Goal: Information Seeking & Learning: Learn about a topic

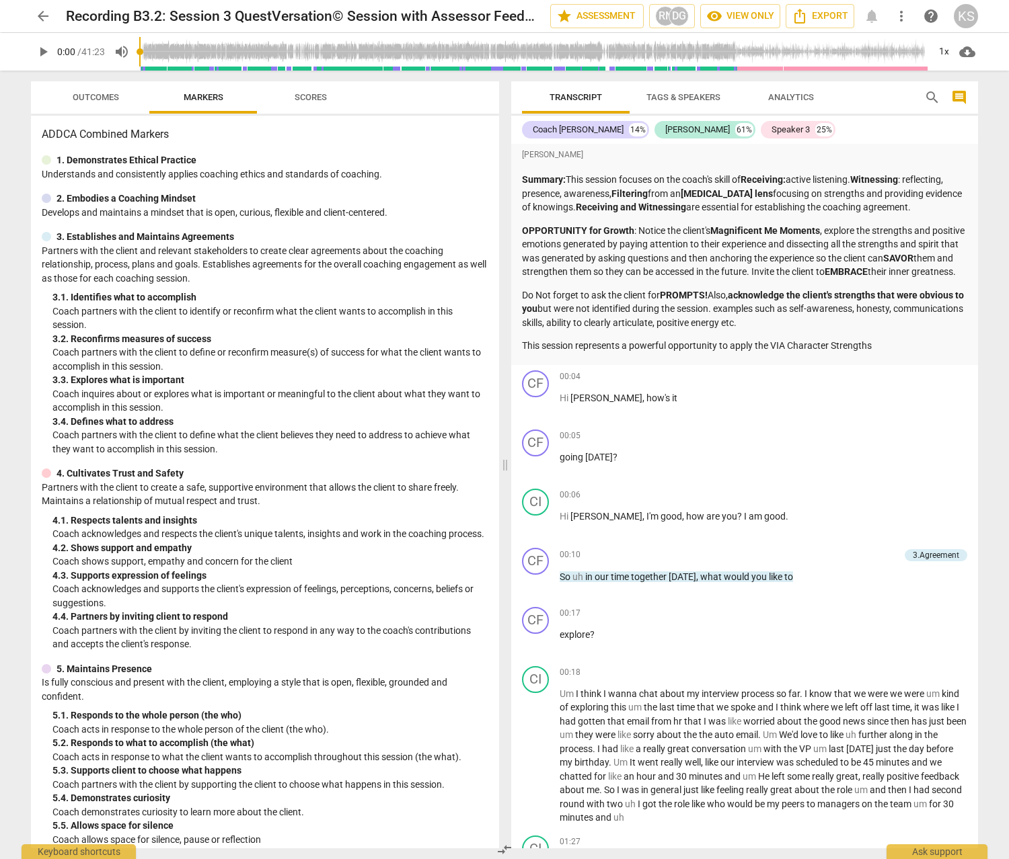
click at [41, 17] on span "arrow_back" at bounding box center [43, 16] width 16 height 16
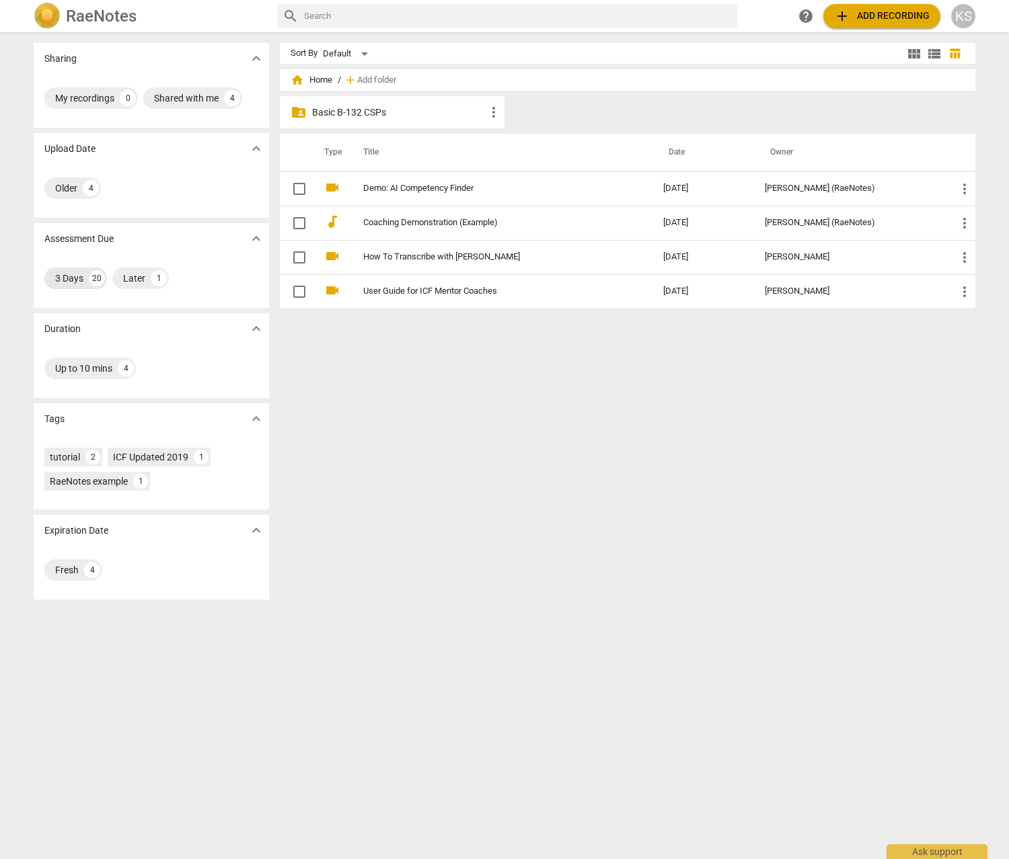
click at [71, 280] on div "3 Days" at bounding box center [69, 278] width 28 height 13
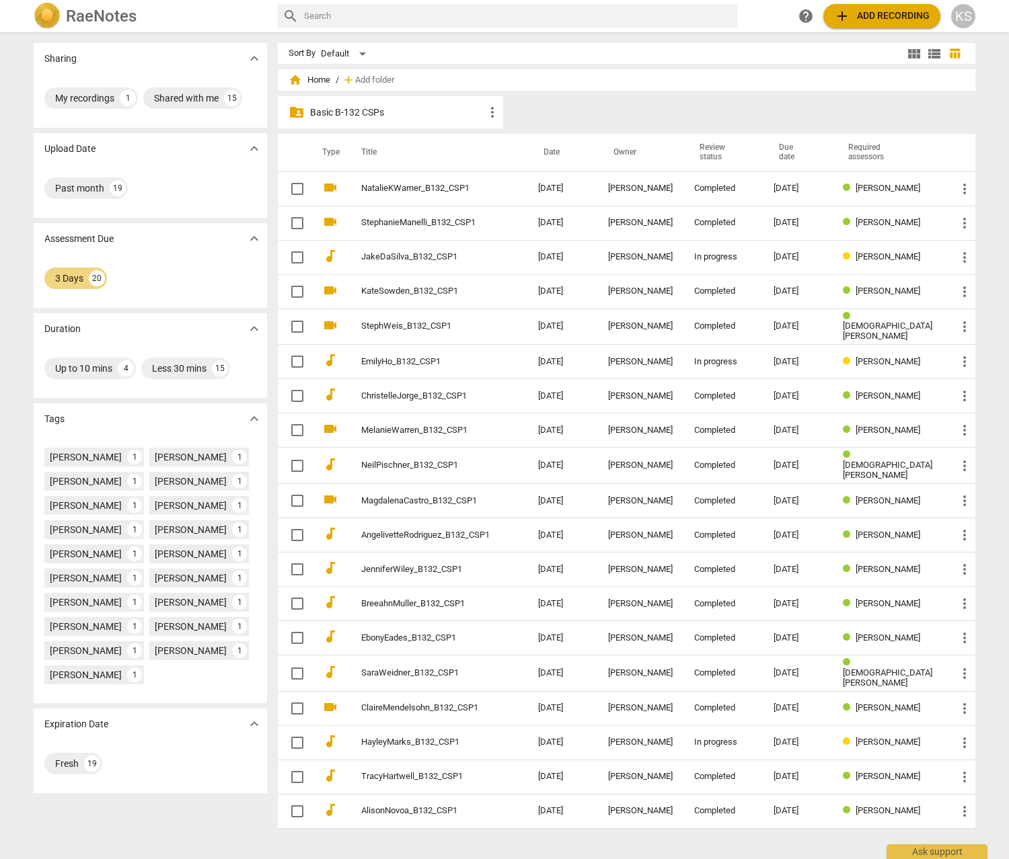
click at [358, 109] on p "Basic B-132 CSPs" at bounding box center [397, 113] width 174 height 14
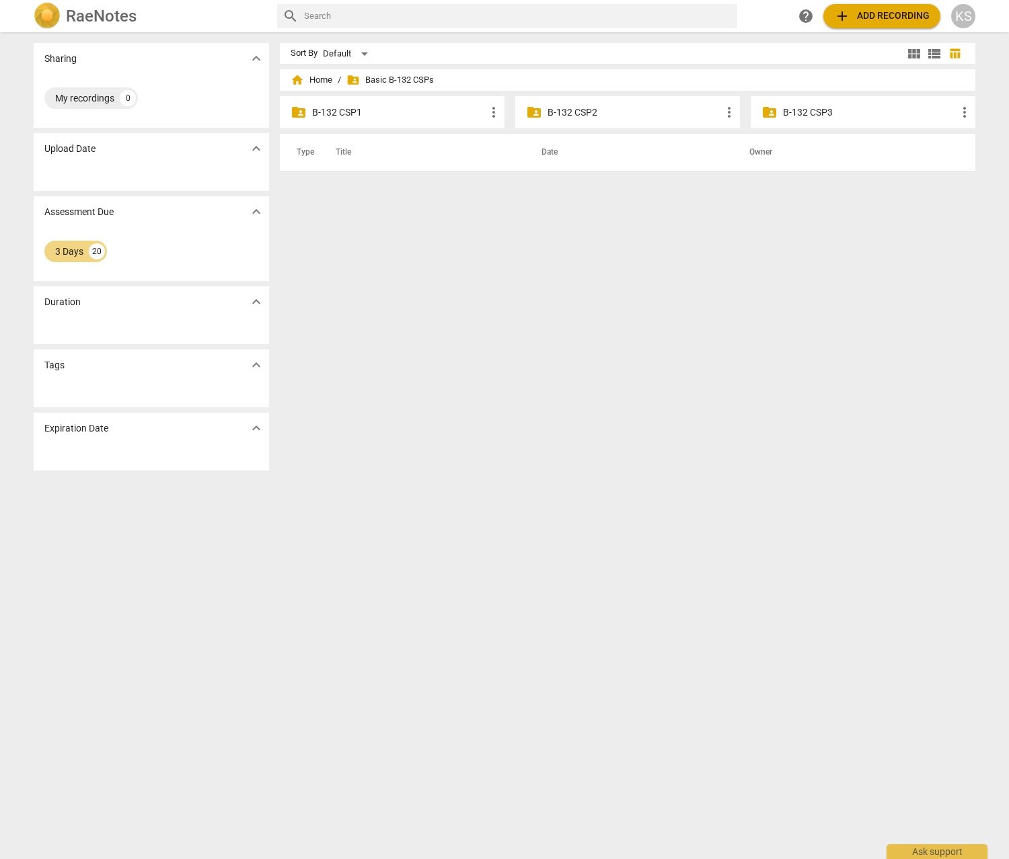
click at [580, 112] on p "B-132 CSP2" at bounding box center [633, 113] width 173 height 14
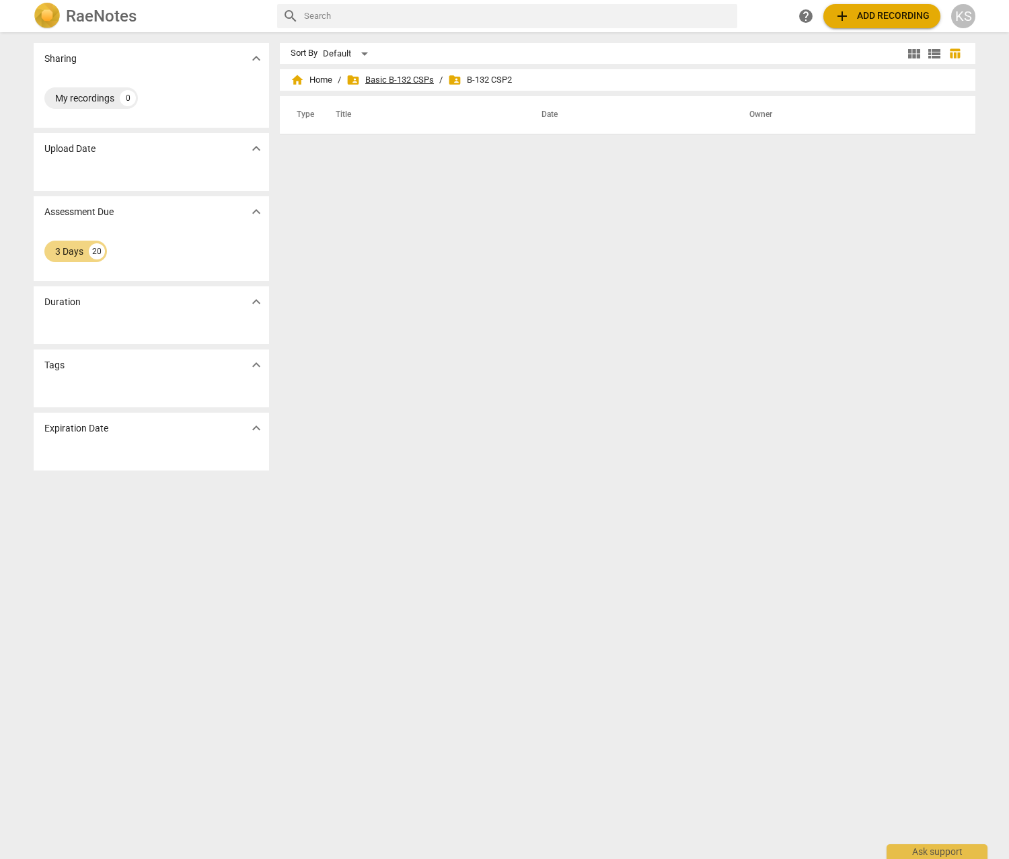
click at [430, 82] on span "folder_shared Basic B-132 CSPs" at bounding box center [389, 79] width 87 height 13
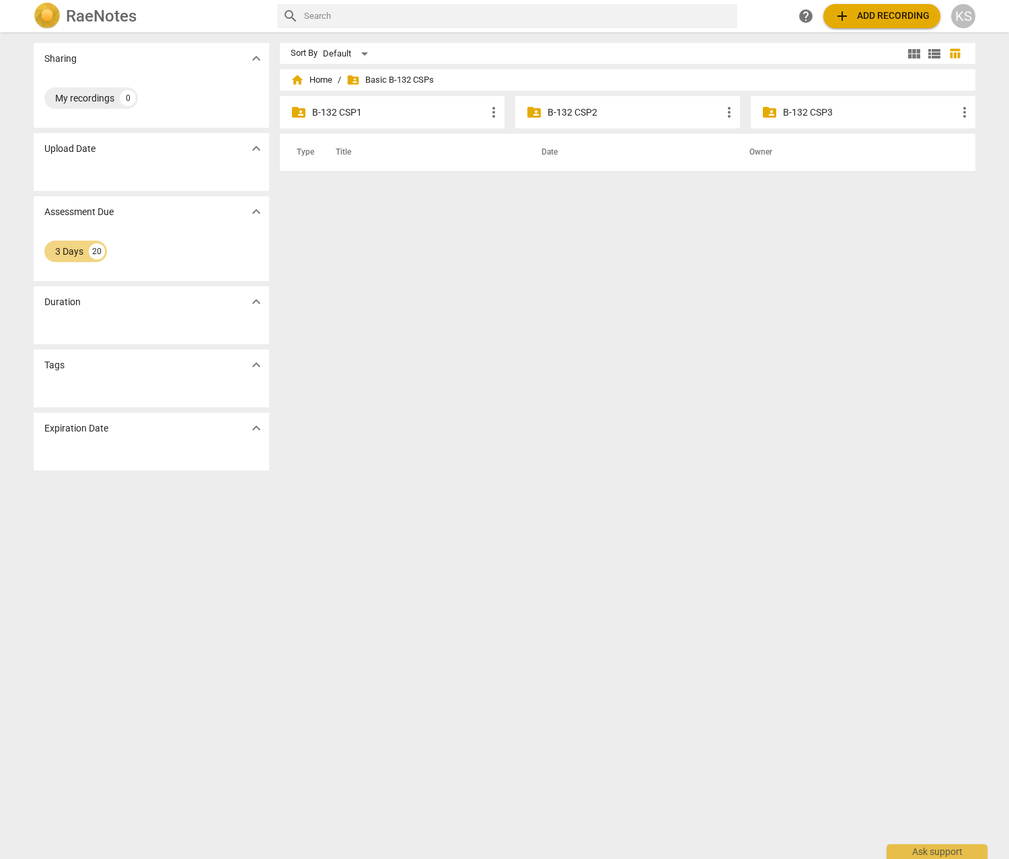
click at [345, 111] on p "B-132 CSP1" at bounding box center [398, 113] width 173 height 14
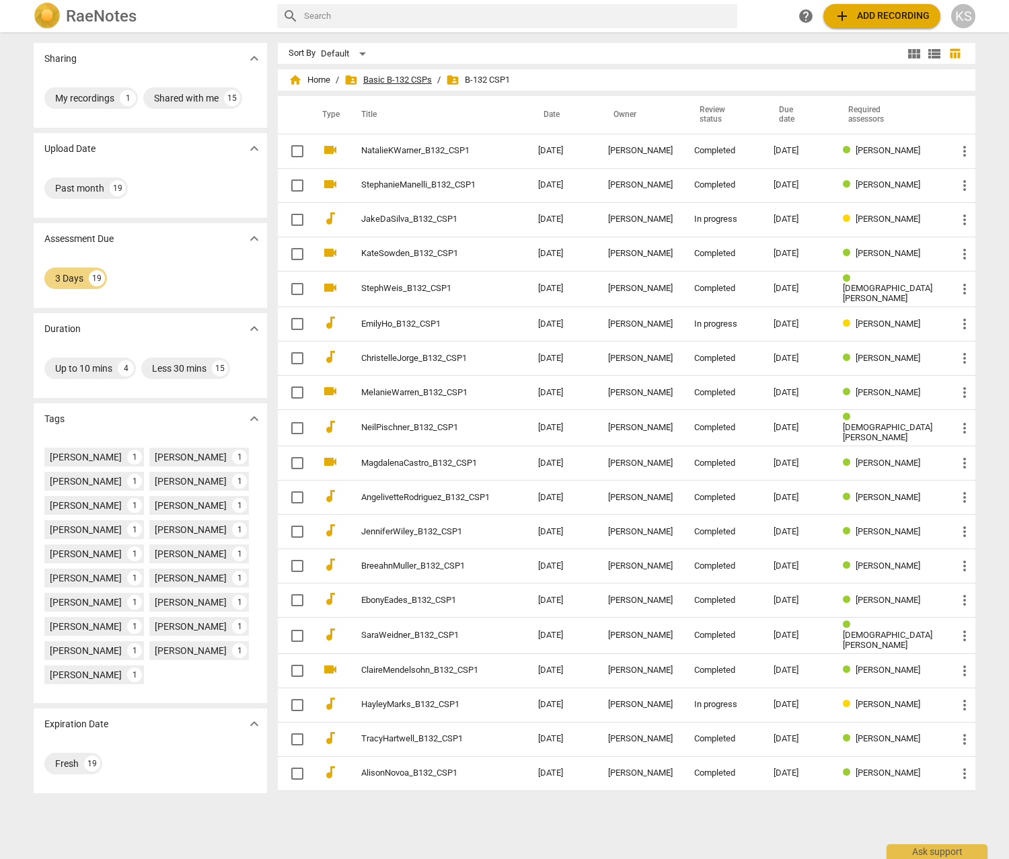
click at [372, 79] on span "folder_shared Basic B-132 CSPs" at bounding box center [387, 79] width 87 height 13
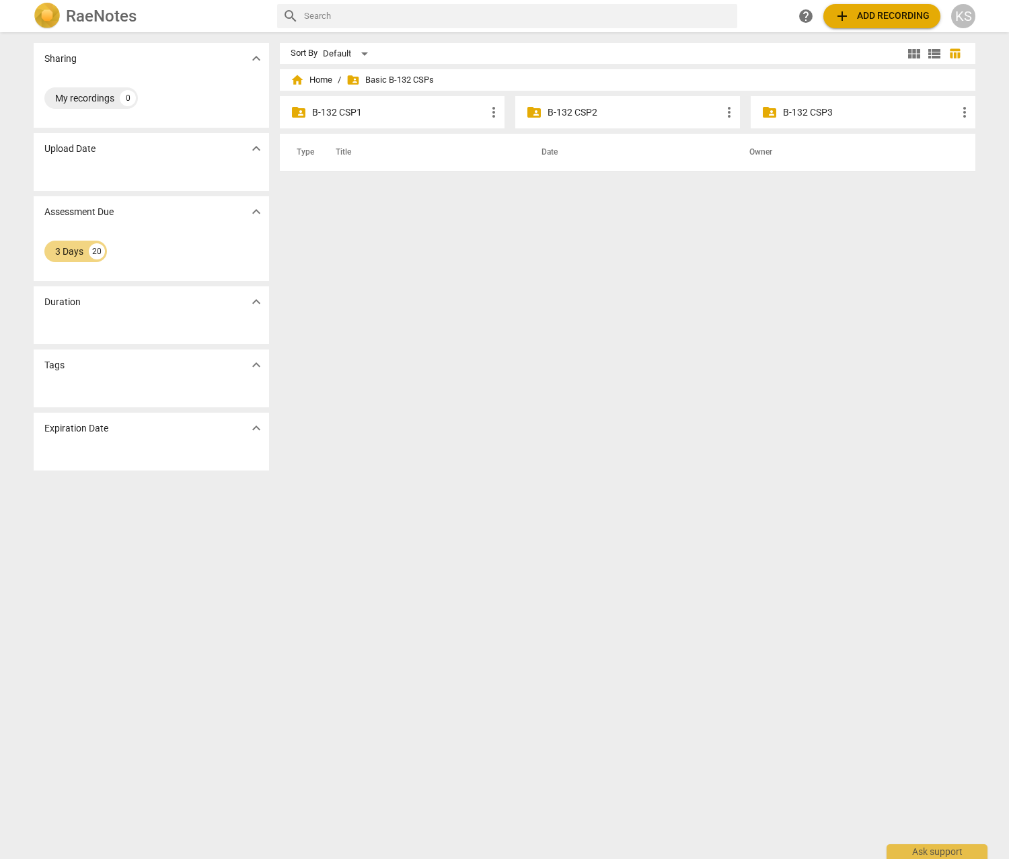
click at [567, 112] on p "B-132 CSP2" at bounding box center [633, 113] width 173 height 14
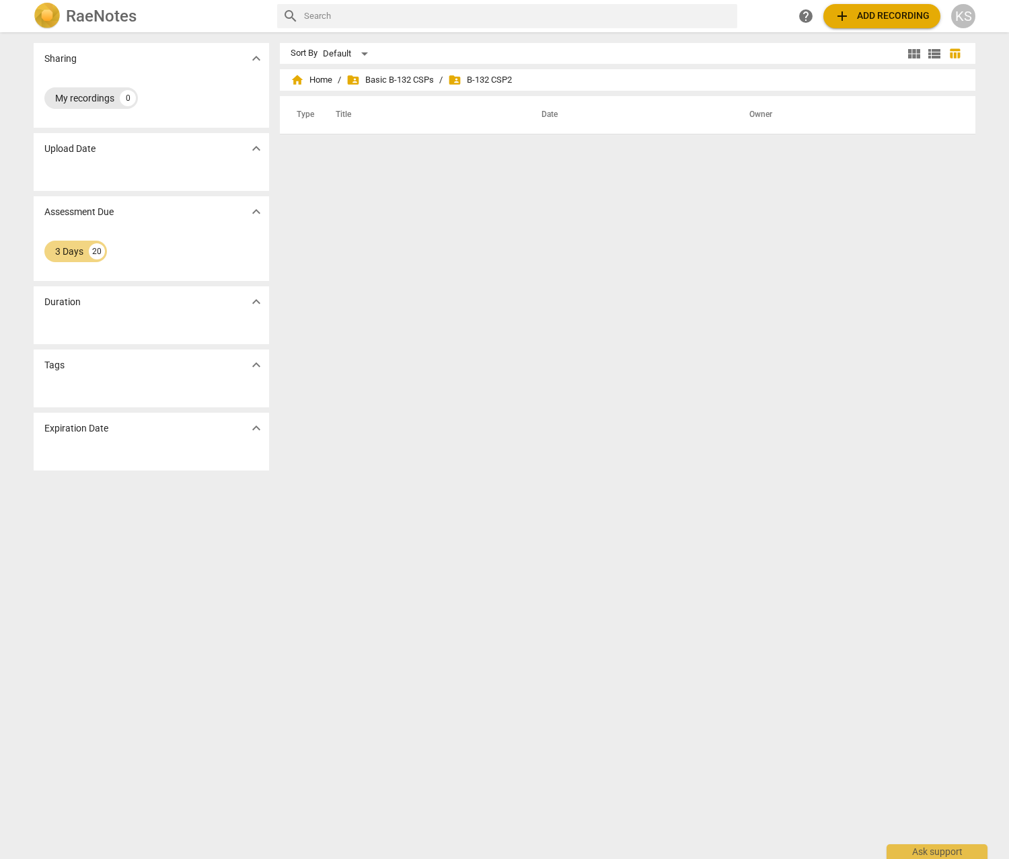
click at [120, 103] on div "0" at bounding box center [128, 98] width 16 height 16
click at [120, 99] on div "0" at bounding box center [128, 98] width 16 height 16
click at [75, 255] on div "3 Days" at bounding box center [69, 251] width 28 height 13
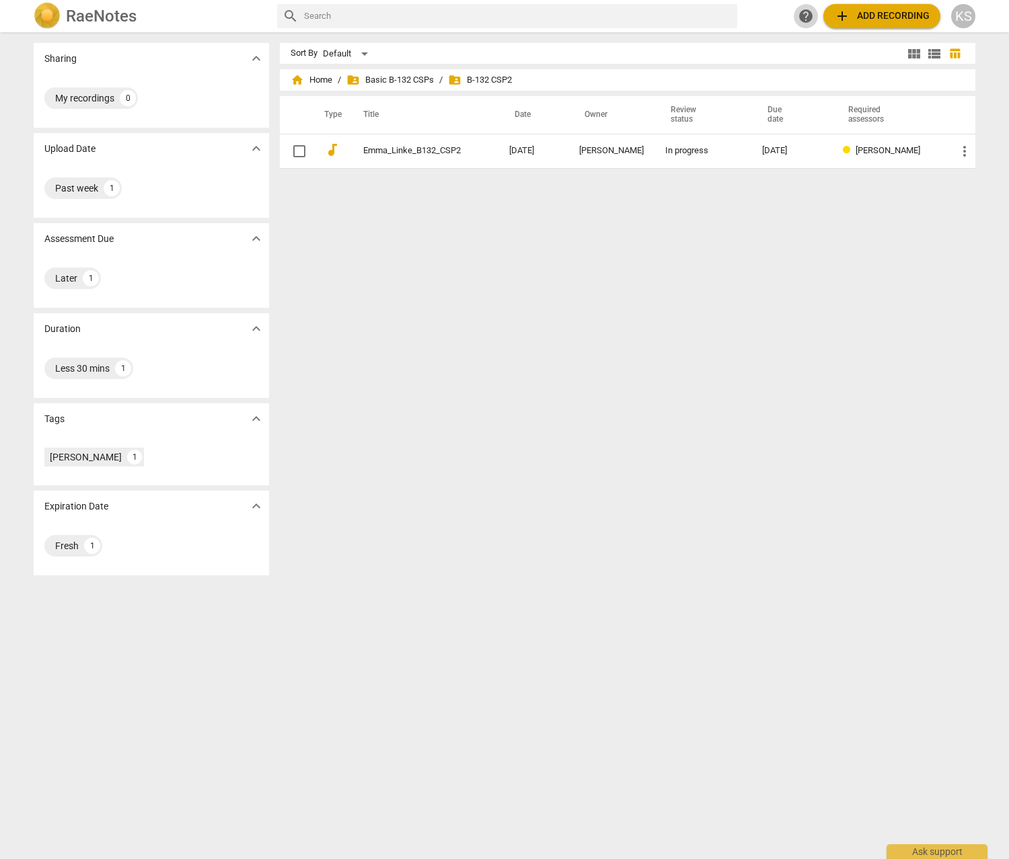
click at [806, 20] on span "help" at bounding box center [805, 16] width 16 height 16
